Goal: Entertainment & Leisure: Consume media (video, audio)

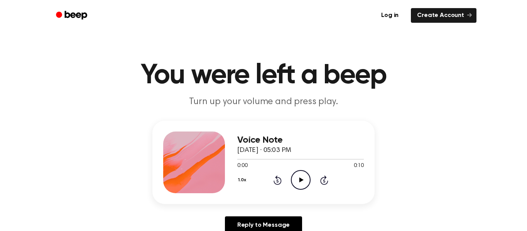
click at [298, 194] on div "Voice Note September 15, 2024 · 05:03 PM 0:00 0:10 Your browser does not suppor…" at bounding box center [263, 162] width 222 height 83
click at [281, 177] on icon "Rewind 5 seconds" at bounding box center [277, 180] width 8 height 10
click at [294, 180] on icon "Play Audio" at bounding box center [301, 180] width 20 height 20
click at [296, 181] on icon "Play Audio" at bounding box center [301, 180] width 20 height 20
click at [307, 176] on icon "Play Audio" at bounding box center [301, 180] width 20 height 20
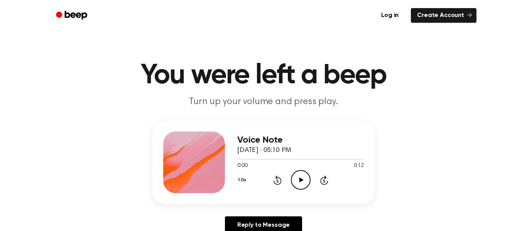
click at [288, 181] on div "1.0x Rewind 5 seconds Play Audio Skip 5 seconds" at bounding box center [300, 180] width 127 height 20
click at [307, 181] on icon "Play Audio" at bounding box center [301, 180] width 20 height 20
click at [310, 177] on circle at bounding box center [300, 180] width 19 height 19
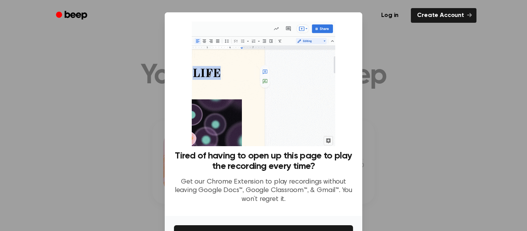
click at [398, 116] on div at bounding box center [263, 115] width 527 height 231
click at [391, 46] on div at bounding box center [263, 115] width 527 height 231
click at [436, 23] on ul "Log in Create Account" at bounding box center [288, 16] width 376 height 18
click at [435, 19] on link "Create Account" at bounding box center [444, 15] width 66 height 15
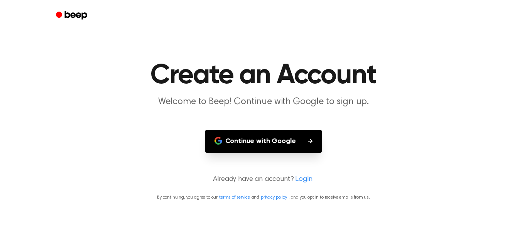
click at [278, 151] on button "Continue with Google" at bounding box center [263, 141] width 117 height 23
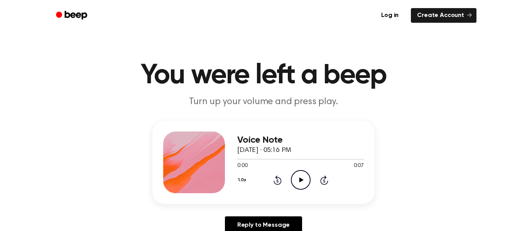
click at [306, 181] on icon "Play Audio" at bounding box center [301, 180] width 20 height 20
click at [301, 186] on icon "Play Audio" at bounding box center [301, 180] width 20 height 20
click at [301, 182] on icon "Play Audio" at bounding box center [301, 180] width 20 height 20
click at [299, 183] on icon "Play Audio" at bounding box center [301, 180] width 20 height 20
click at [295, 176] on icon "Play Audio" at bounding box center [301, 180] width 20 height 20
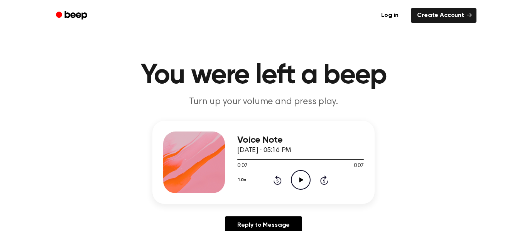
click at [299, 184] on icon "Play Audio" at bounding box center [301, 180] width 20 height 20
click at [301, 175] on icon "Play Audio" at bounding box center [301, 180] width 20 height 20
click at [292, 178] on icon "Play Audio" at bounding box center [301, 180] width 20 height 20
click at [303, 181] on icon "Play Audio" at bounding box center [301, 180] width 20 height 20
click at [300, 185] on icon "Play Audio" at bounding box center [301, 180] width 20 height 20
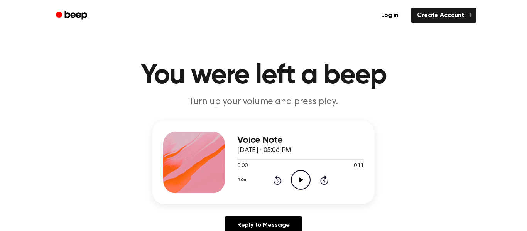
click at [300, 185] on icon "Play Audio" at bounding box center [301, 180] width 20 height 20
click at [299, 177] on icon "Play Audio" at bounding box center [301, 180] width 20 height 20
click at [299, 182] on icon "Play Audio" at bounding box center [301, 180] width 20 height 20
click at [292, 184] on icon "Play Audio" at bounding box center [301, 180] width 20 height 20
click at [305, 177] on icon "Play Audio" at bounding box center [301, 180] width 20 height 20
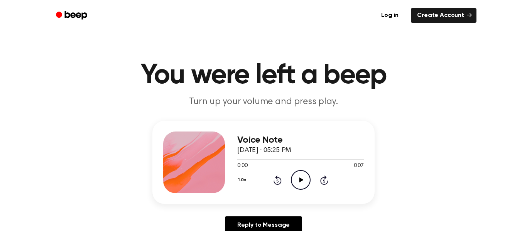
click at [295, 180] on icon "Play Audio" at bounding box center [301, 180] width 20 height 20
click at [301, 183] on icon "Play Audio" at bounding box center [301, 180] width 20 height 20
